Goal: Check status

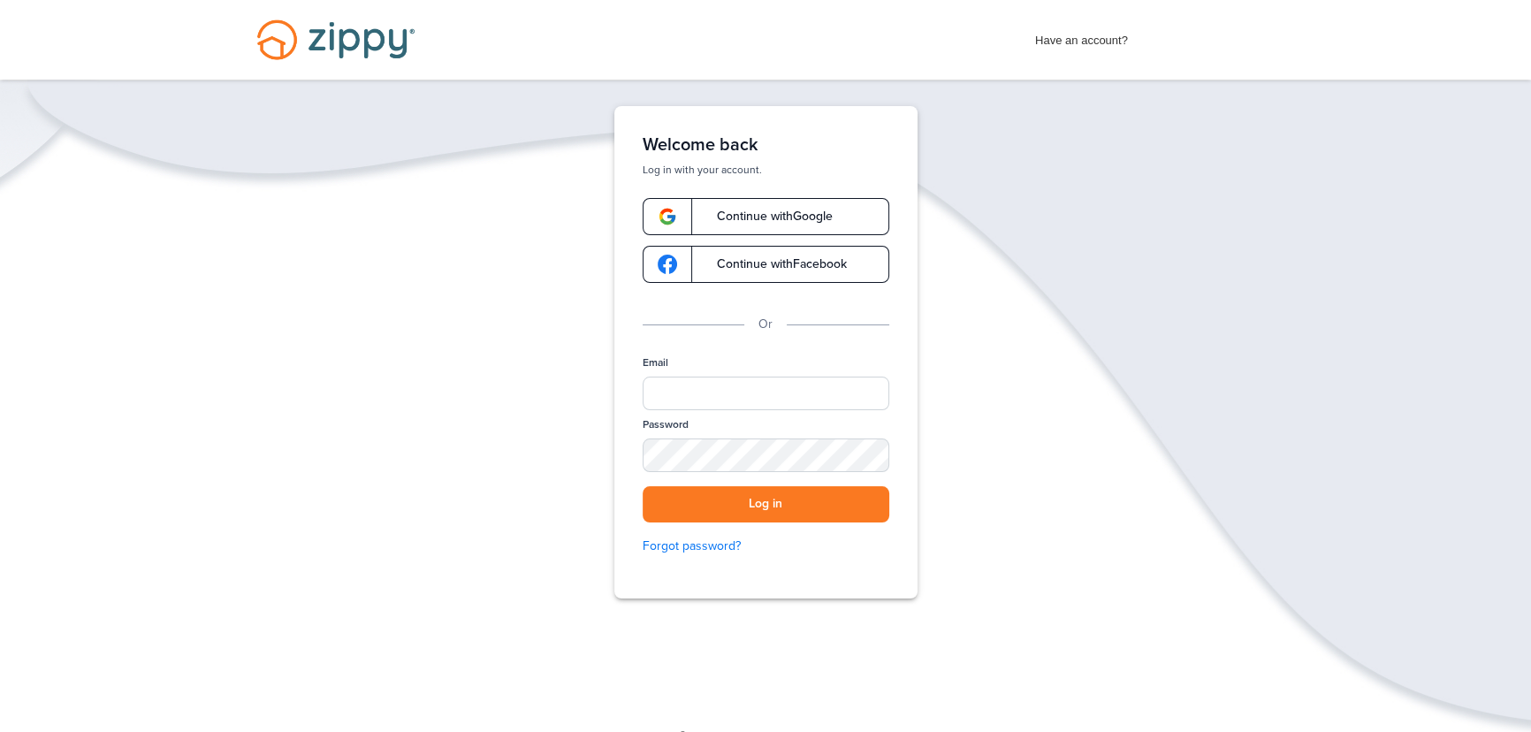
click at [763, 214] on span "Continue with Google" at bounding box center [765, 216] width 133 height 12
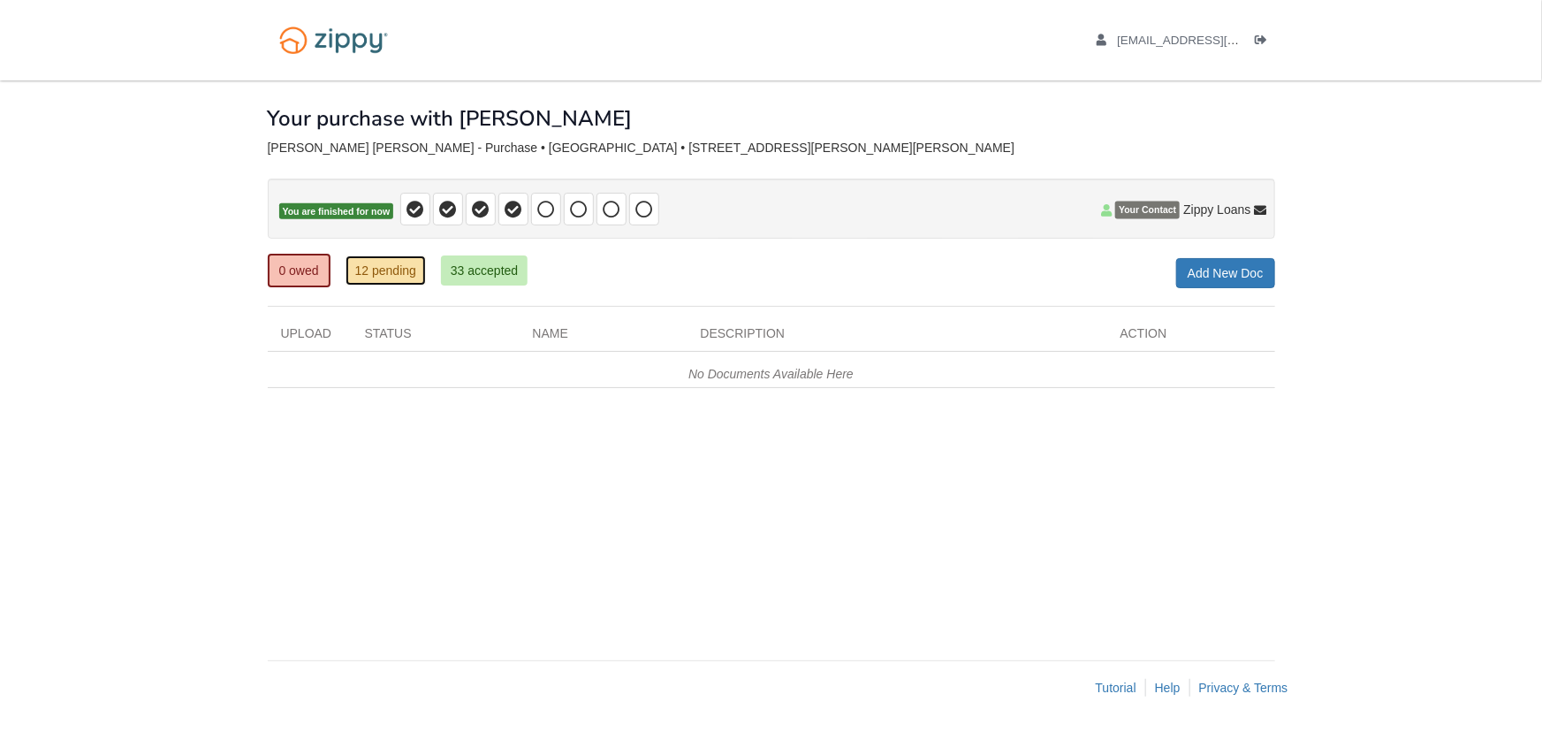
click at [375, 274] on link "12 pending" at bounding box center [386, 270] width 80 height 30
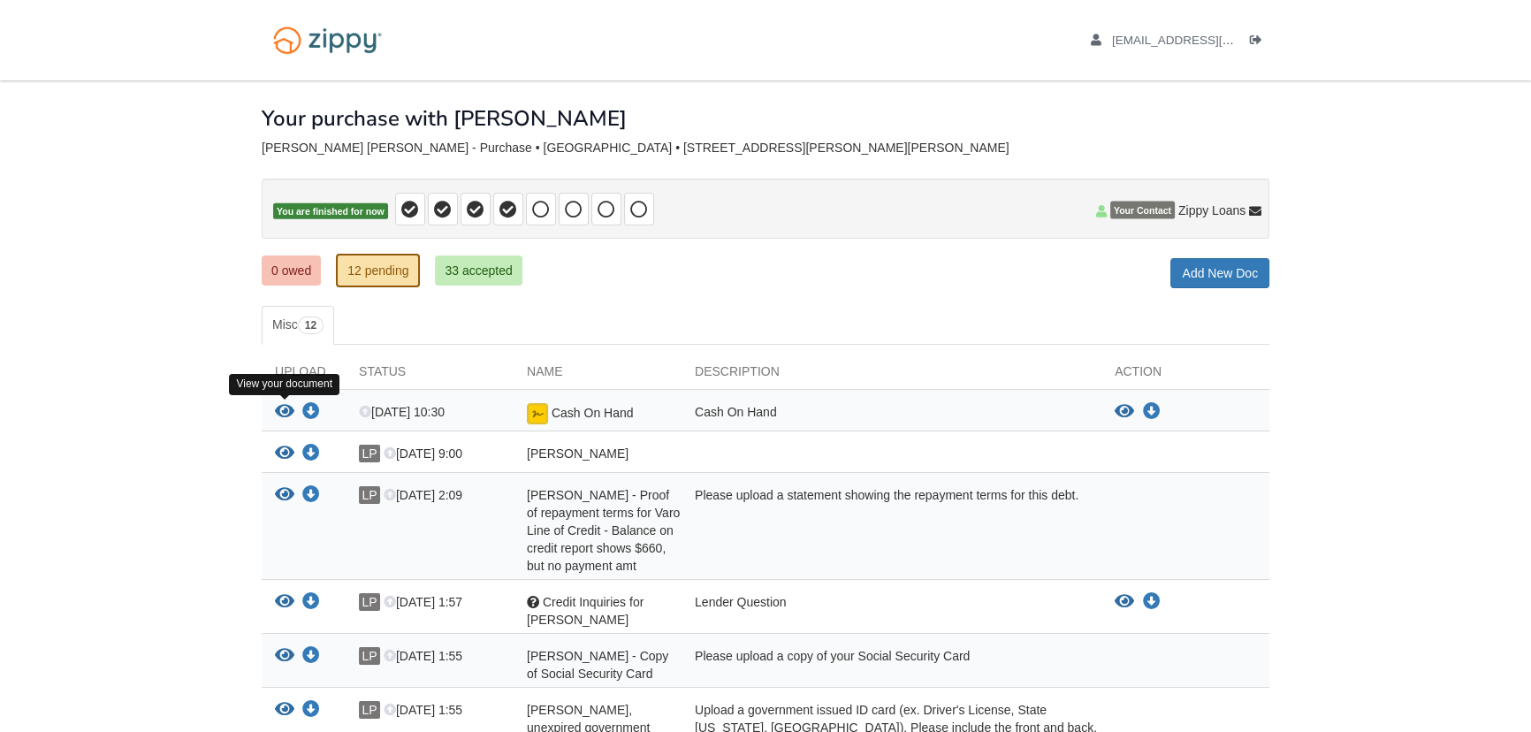
click at [284, 406] on icon "View Cash On Hand" at bounding box center [284, 412] width 19 height 18
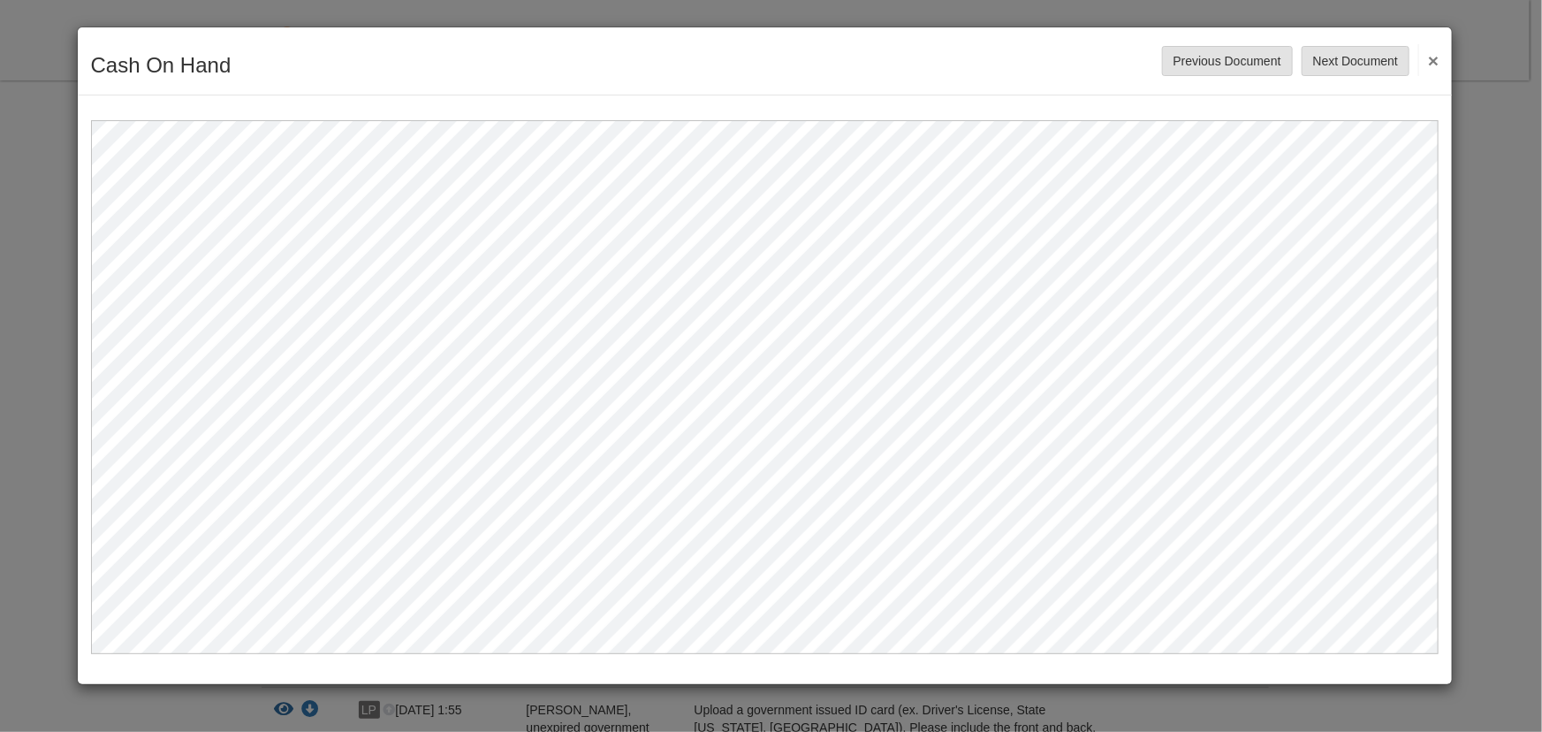
click at [1434, 62] on button "×" at bounding box center [1428, 60] width 20 height 32
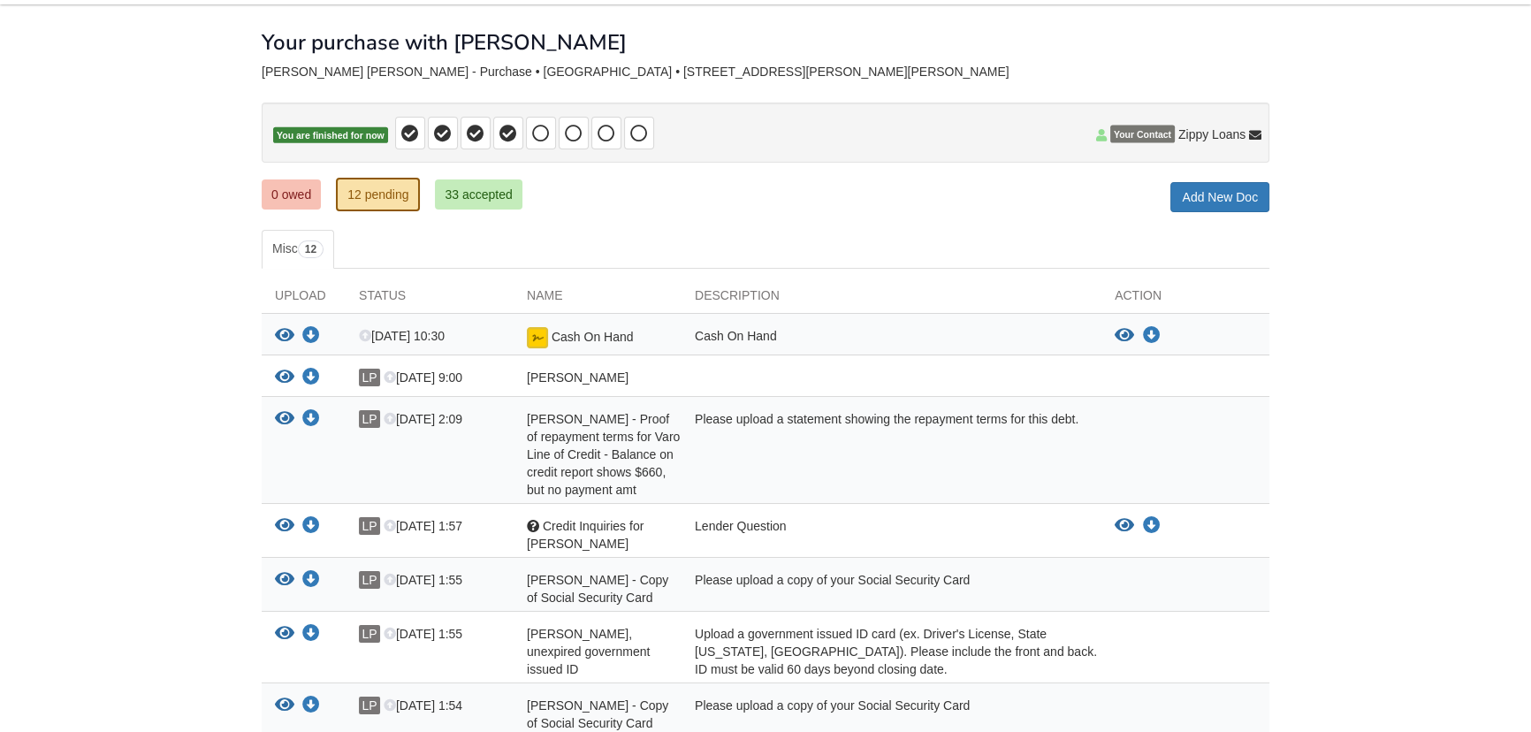
scroll to position [80, 0]
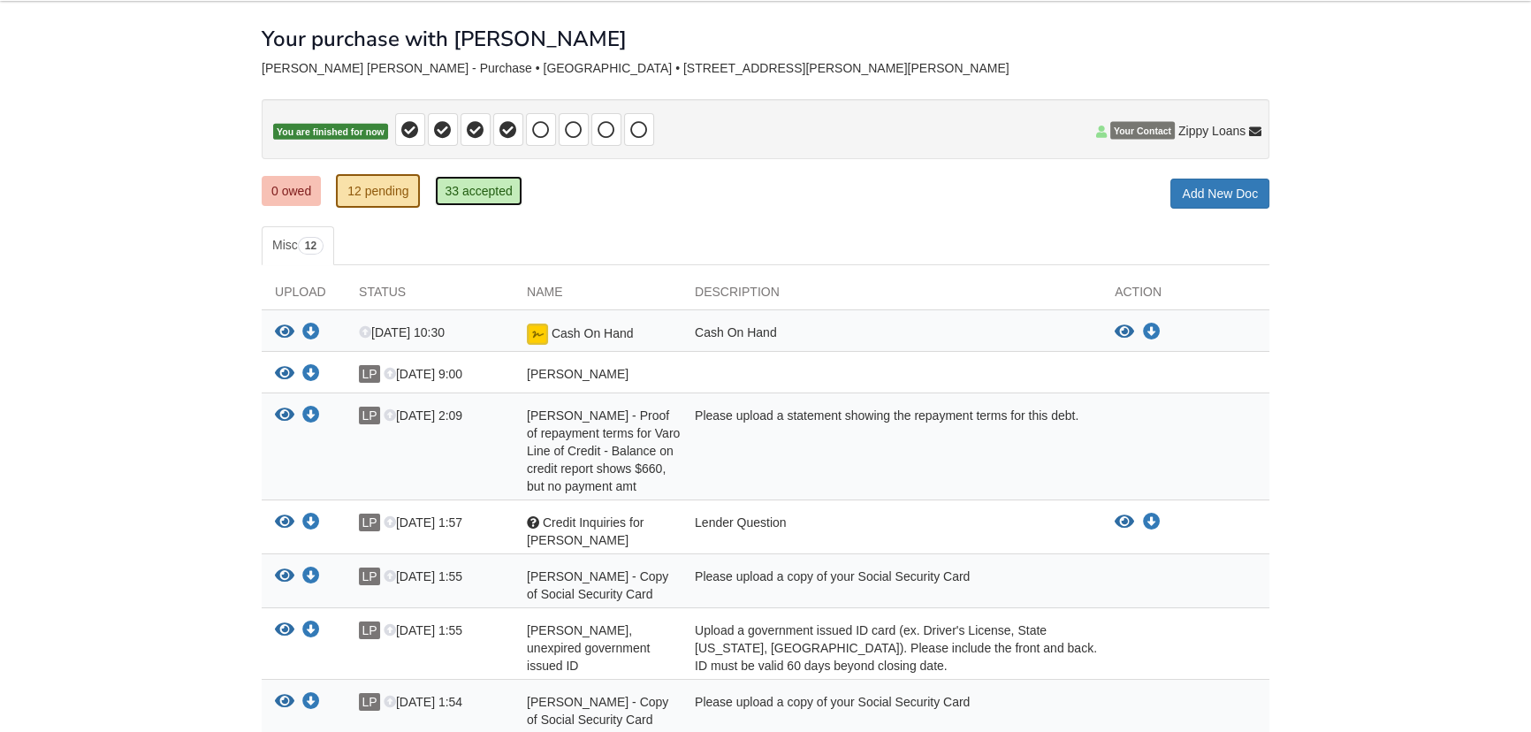
click at [475, 191] on link "33 accepted" at bounding box center [478, 191] width 87 height 30
